Goal: Information Seeking & Learning: Learn about a topic

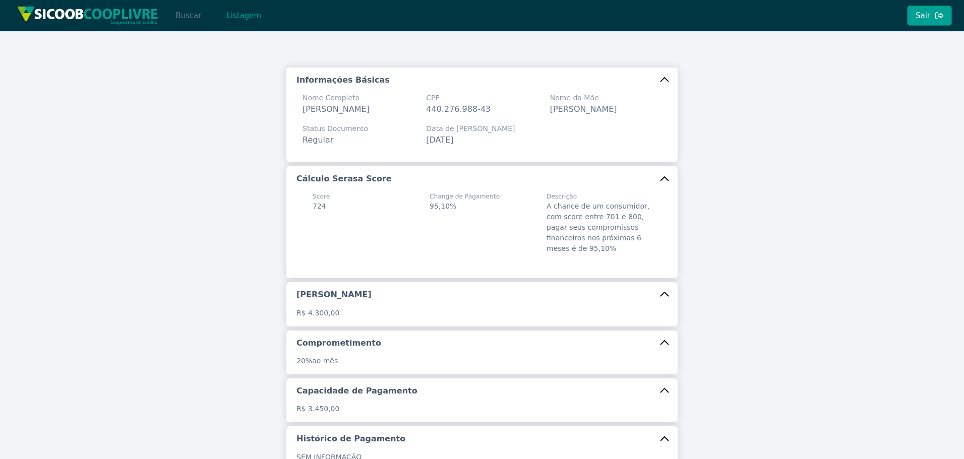
click at [203, 23] on button "Buscar" at bounding box center [188, 16] width 43 height 20
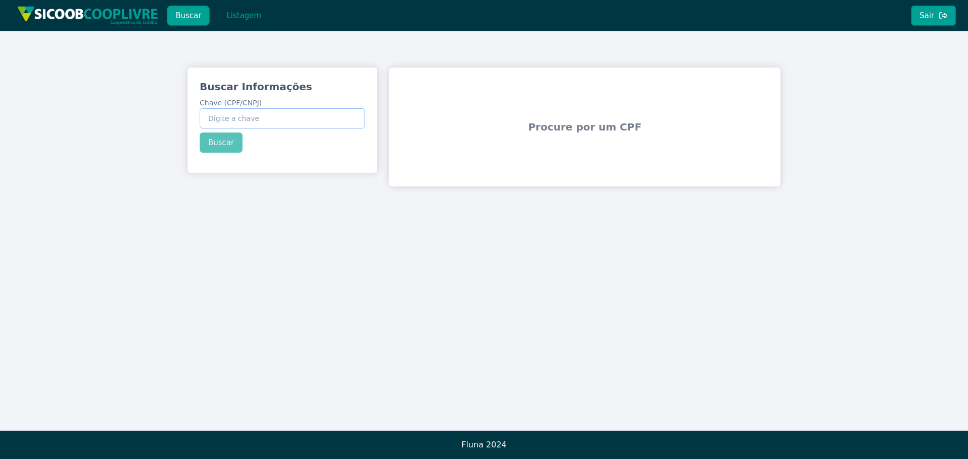
click at [285, 123] on input "Chave (CPF/CNPJ)" at bounding box center [282, 118] width 165 height 20
paste input "17.297.675/0001-47"
type input "17.297.675/0001-47"
click at [224, 141] on div "Buscar Informações Chave (CPF/CNPJ) 17.297.675/0001-47 Buscar" at bounding box center [283, 116] width 190 height 97
click at [223, 147] on button "Buscar" at bounding box center [221, 143] width 43 height 20
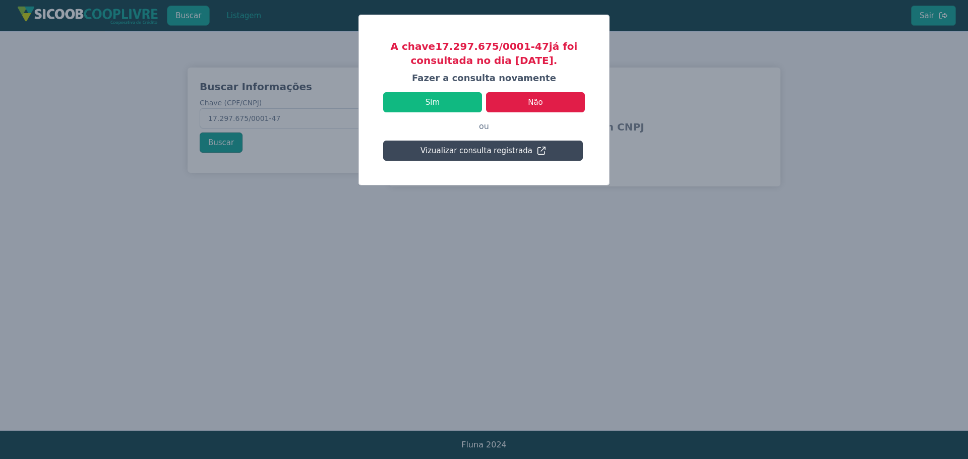
click at [522, 156] on button "Vizualizar consulta registrada" at bounding box center [483, 151] width 200 height 20
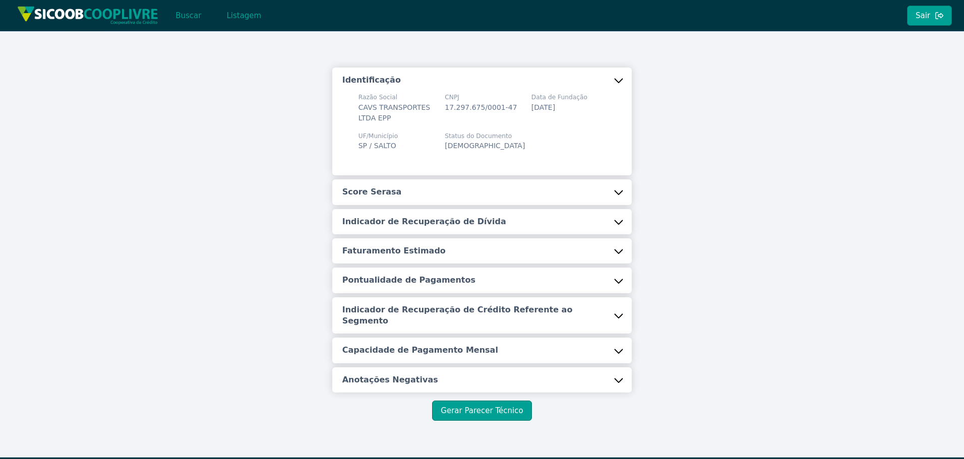
click at [468, 203] on button "Score Serasa" at bounding box center [482, 191] width 300 height 25
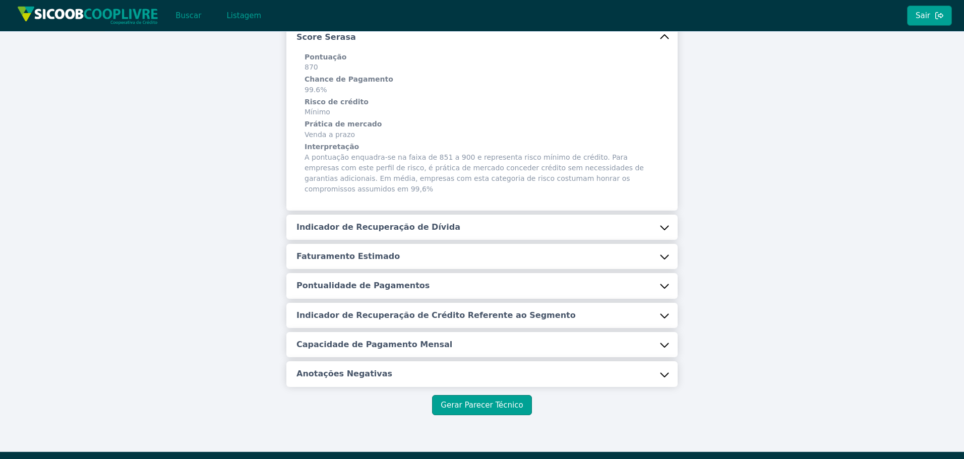
click at [423, 222] on h5 "Indicador de Recuperação de Dívida" at bounding box center [378, 227] width 164 height 11
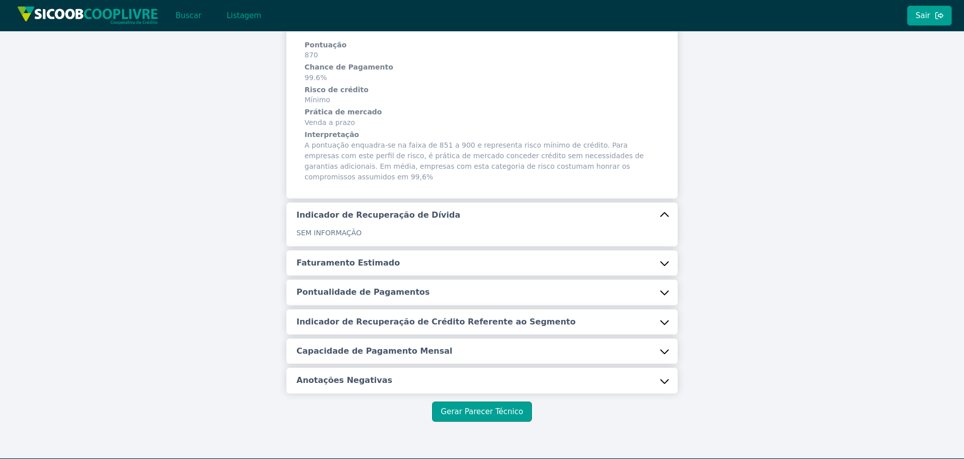
scroll to position [173, 0]
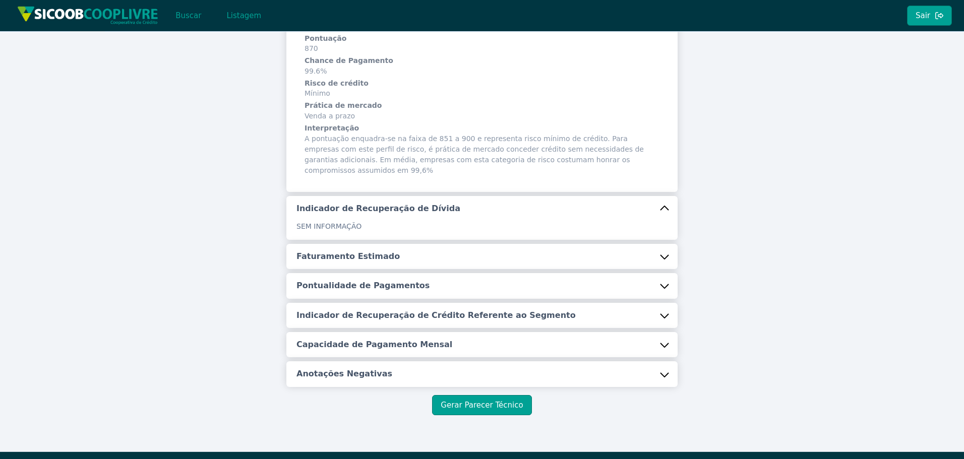
click at [351, 251] on h5 "Faturamento Estimado" at bounding box center [347, 256] width 103 height 11
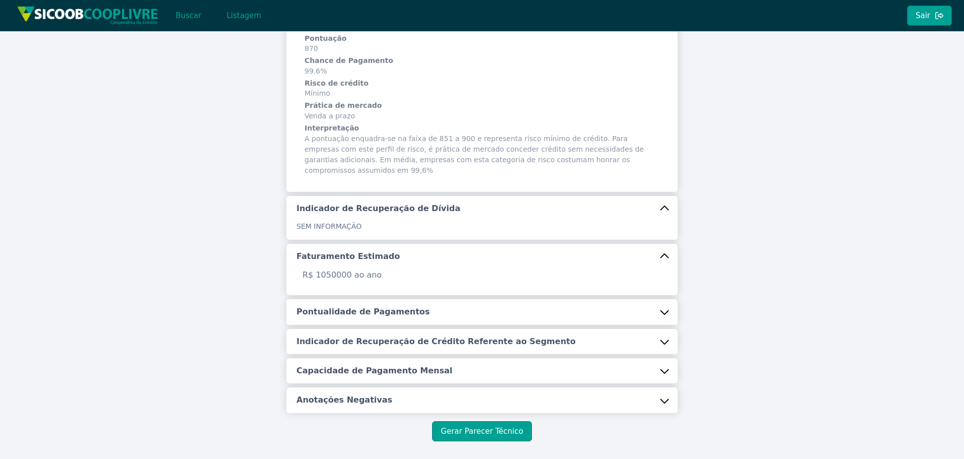
click at [367, 306] on h5 "Pontualidade de Pagamentos" at bounding box center [362, 311] width 133 height 11
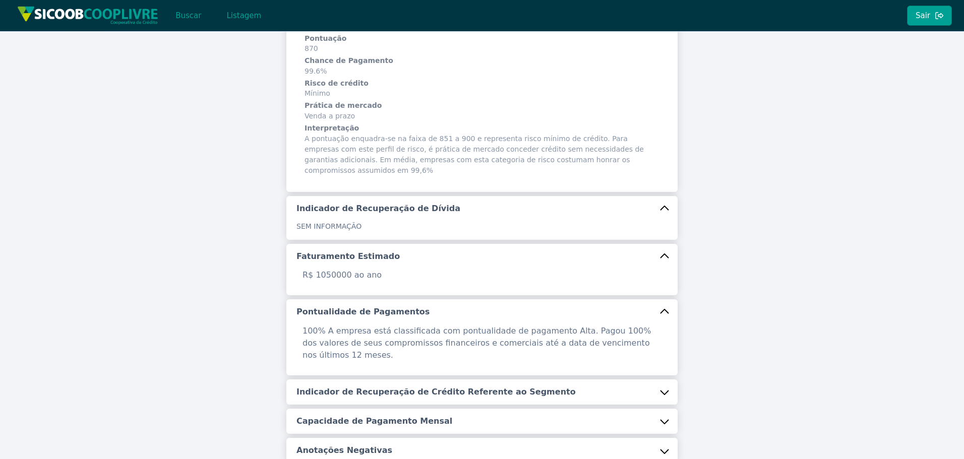
click at [368, 380] on button "Indicador de Recuperação de Crédito Referente ao Segmento" at bounding box center [481, 392] width 391 height 25
click at [332, 435] on button "Capacidade de Pagamento Mensal" at bounding box center [481, 447] width 391 height 25
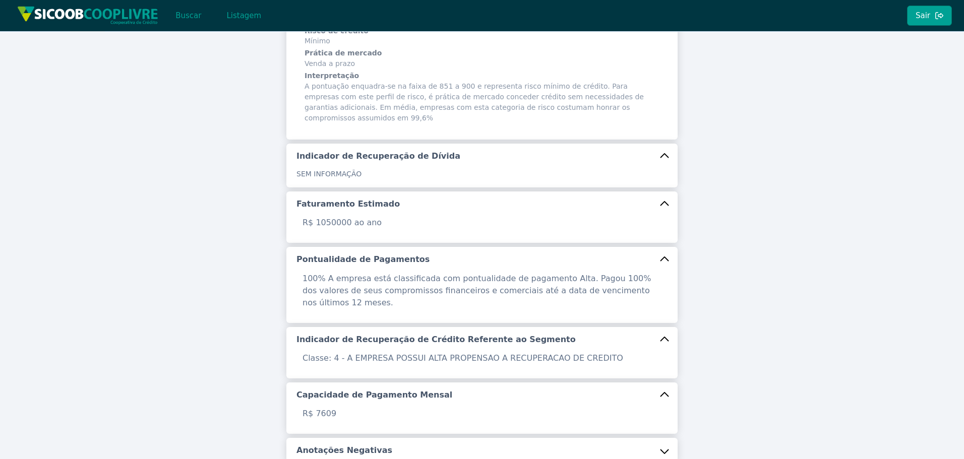
scroll to position [290, 0]
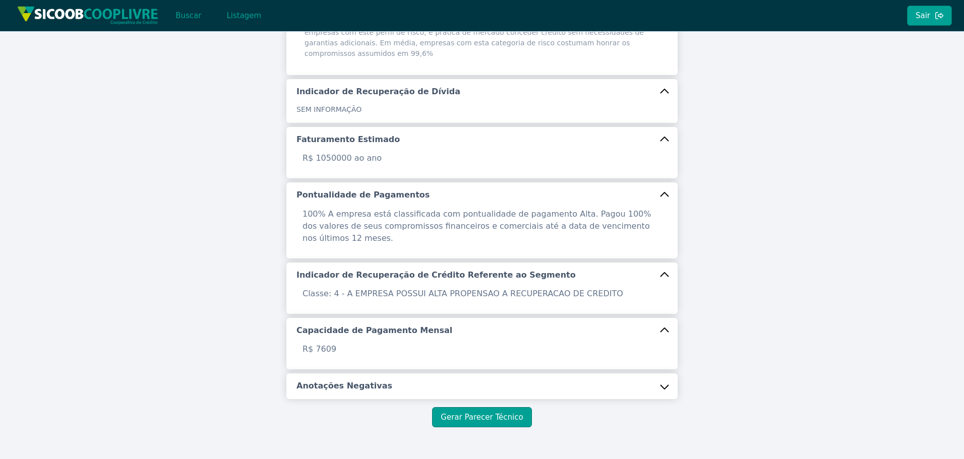
click at [345, 374] on button "Anotações Negativas" at bounding box center [481, 386] width 391 height 25
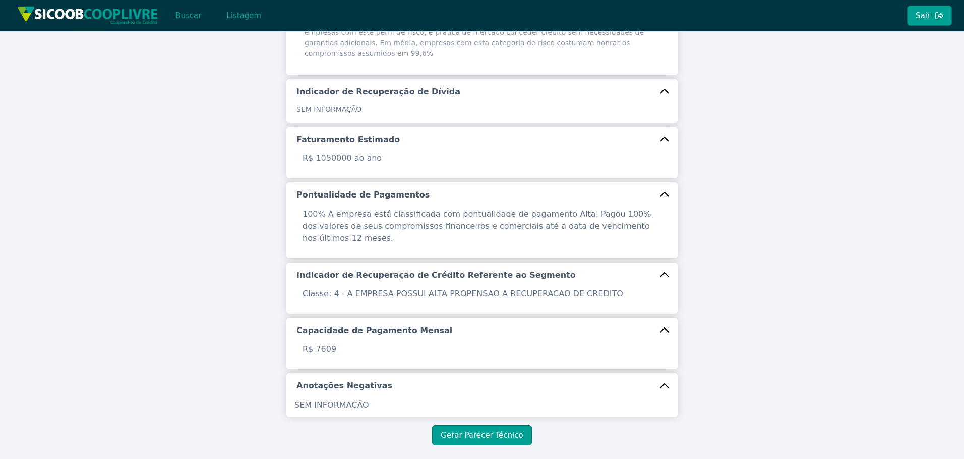
click at [351, 381] on h5 "Anotações Negativas" at bounding box center [344, 386] width 96 height 11
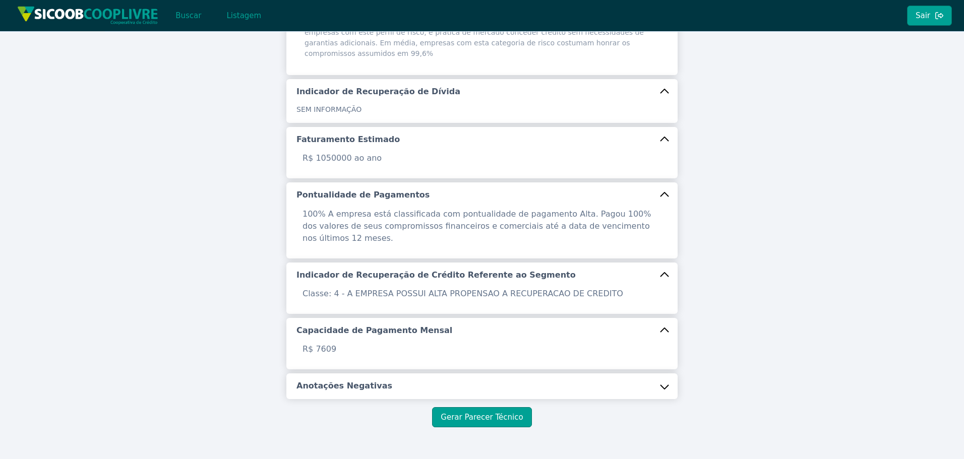
click at [405, 374] on button "Anotações Negativas" at bounding box center [481, 386] width 391 height 25
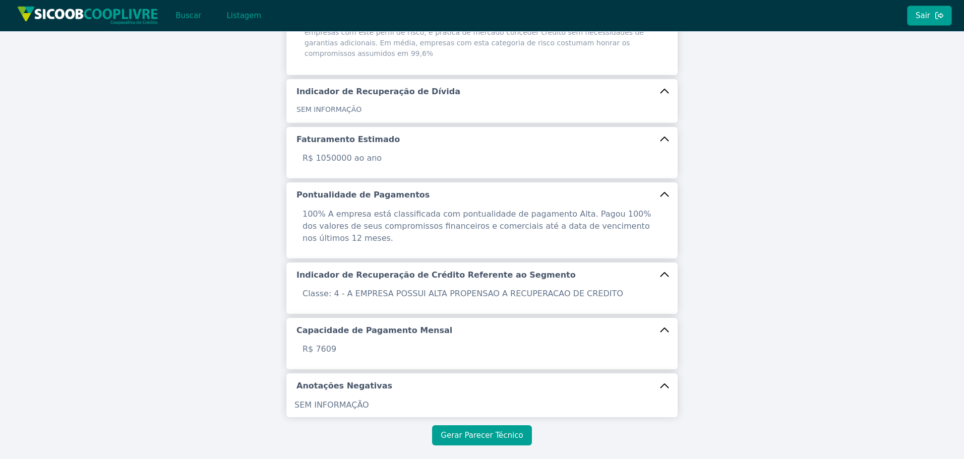
click at [467, 425] on button "Gerar Parecer Técnico" at bounding box center [481, 435] width 99 height 20
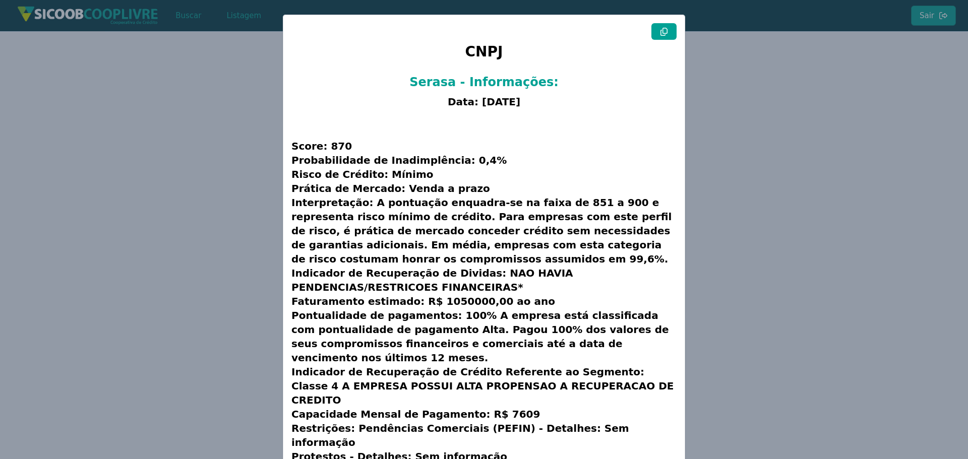
click at [663, 35] on icon at bounding box center [664, 32] width 8 height 8
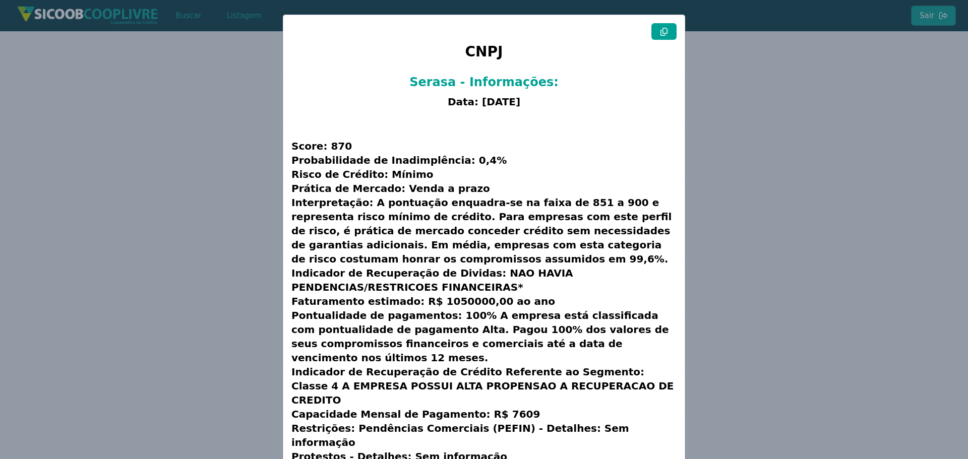
click at [663, 35] on icon at bounding box center [664, 32] width 8 height 8
click at [221, 169] on modal-container "CNPJ Serasa - Informações: Data: [DATE] Score: 870 Probabilidade de Inadimplênc…" at bounding box center [484, 229] width 968 height 459
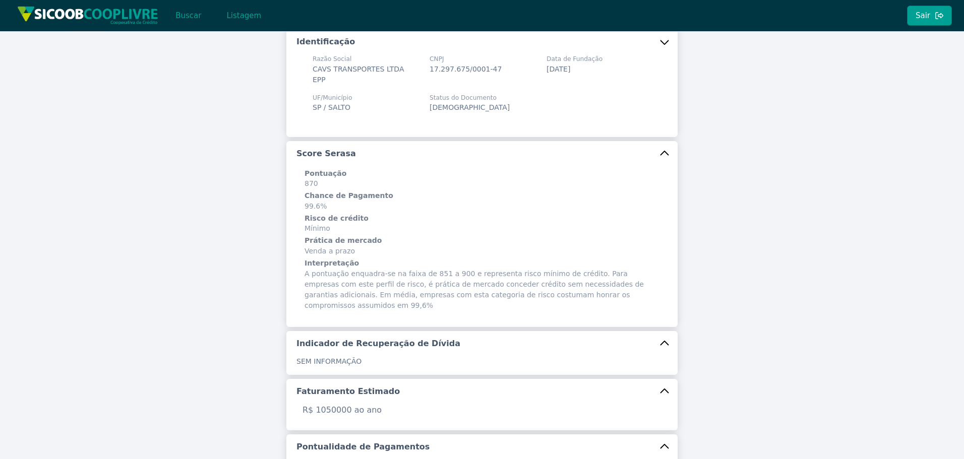
scroll to position [0, 0]
